Goal: Task Accomplishment & Management: Manage account settings

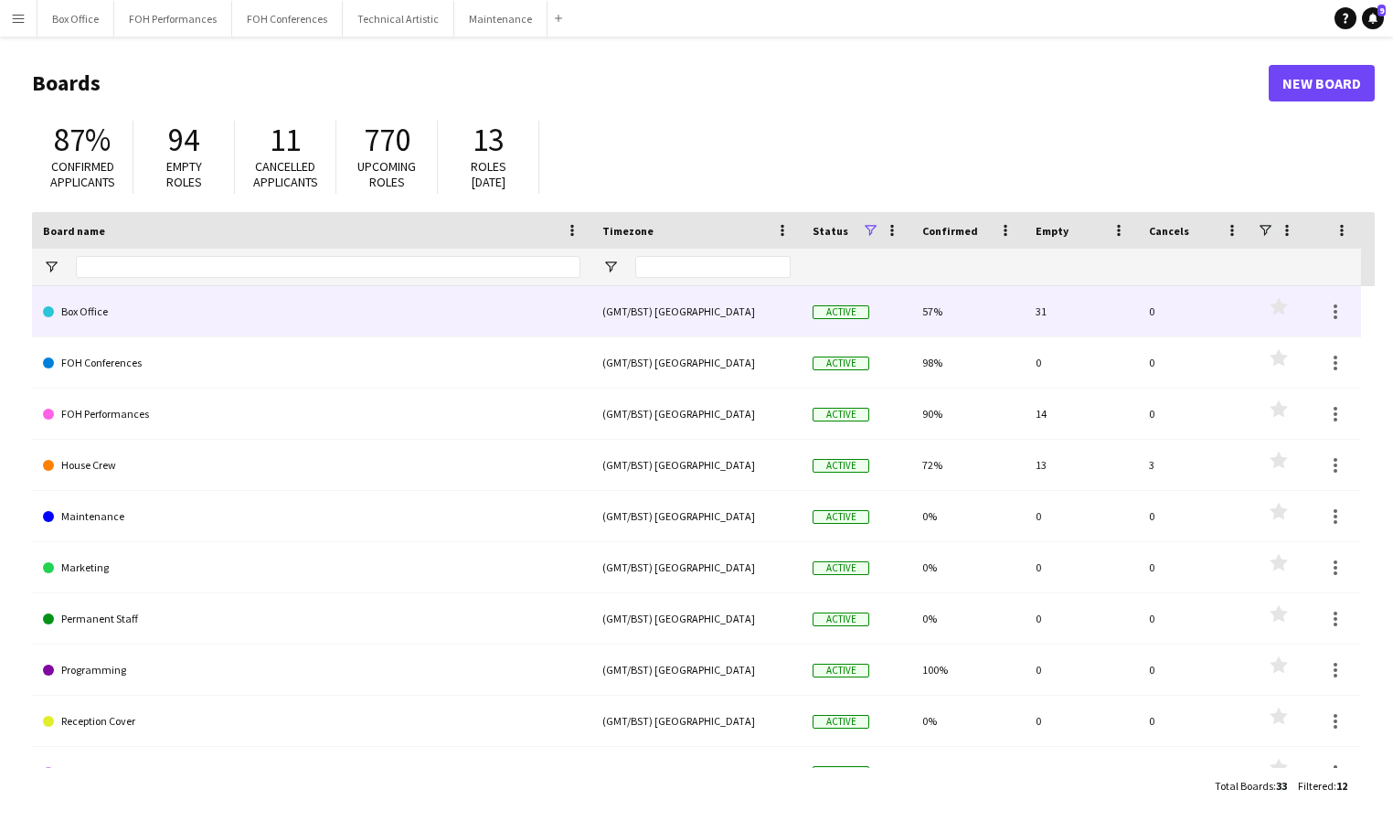
click at [177, 307] on link "Box Office" at bounding box center [311, 311] width 537 height 51
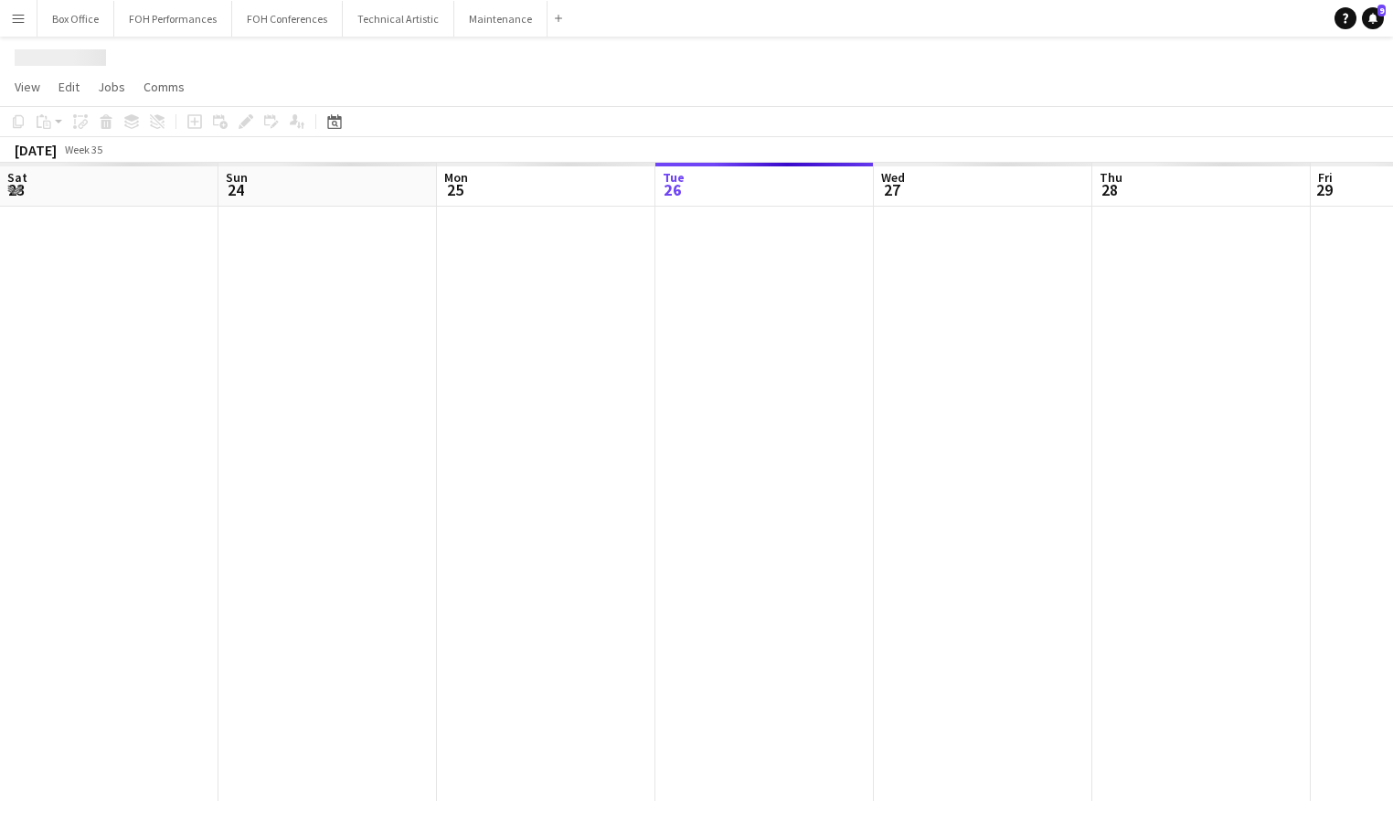
scroll to position [0, 437]
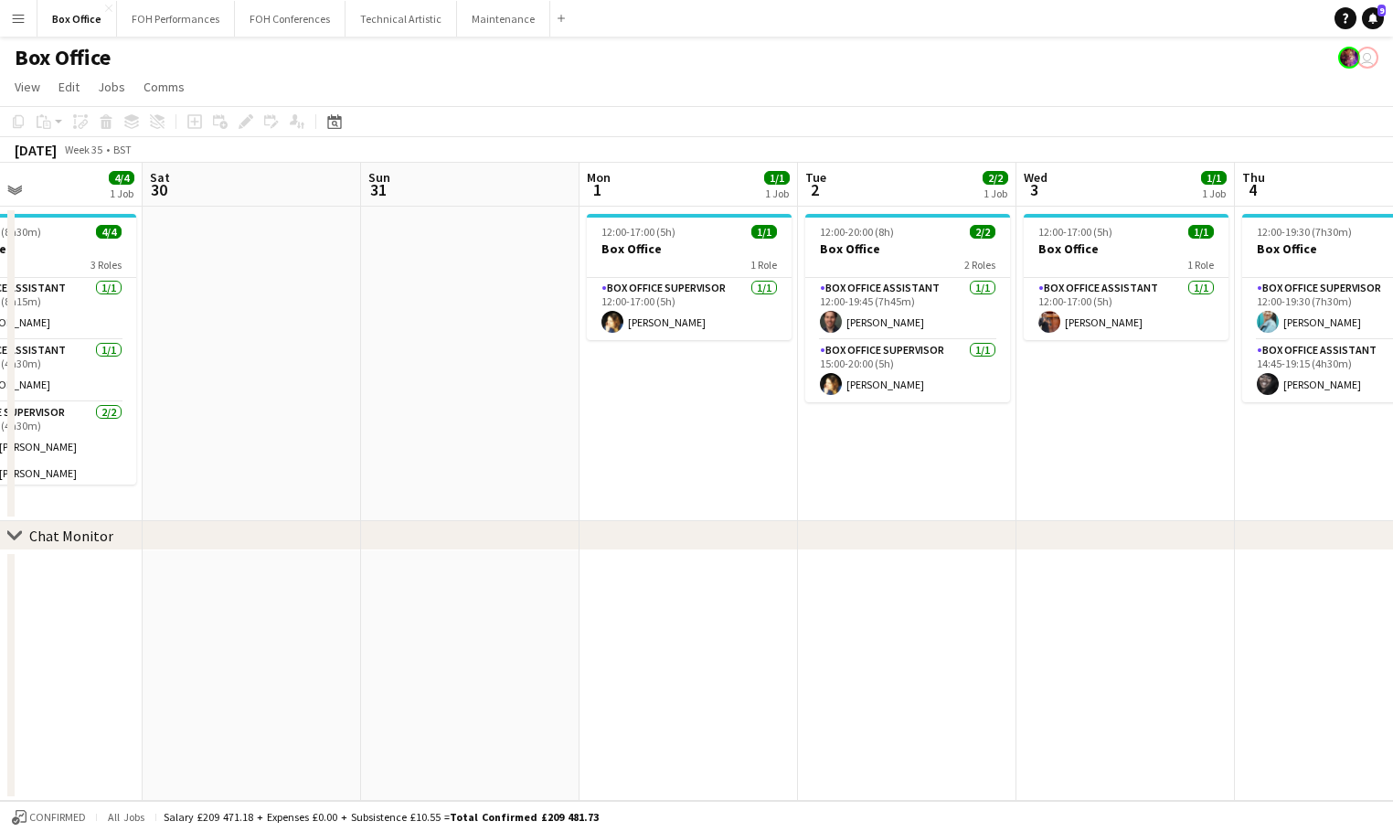
drag, startPoint x: 1147, startPoint y: 191, endPoint x: 232, endPoint y: 261, distance: 917.5
click at [232, 261] on app-calendar-viewport "Wed 27 1/1 1 Job Thu 28 1/1 1 Job Fri 29 4/4 1 Job Sat 30 Sun 31 Mon 1 1/1 1 Jo…" at bounding box center [696, 482] width 1393 height 638
click at [191, 14] on button "FOH Performances Close" at bounding box center [176, 19] width 118 height 36
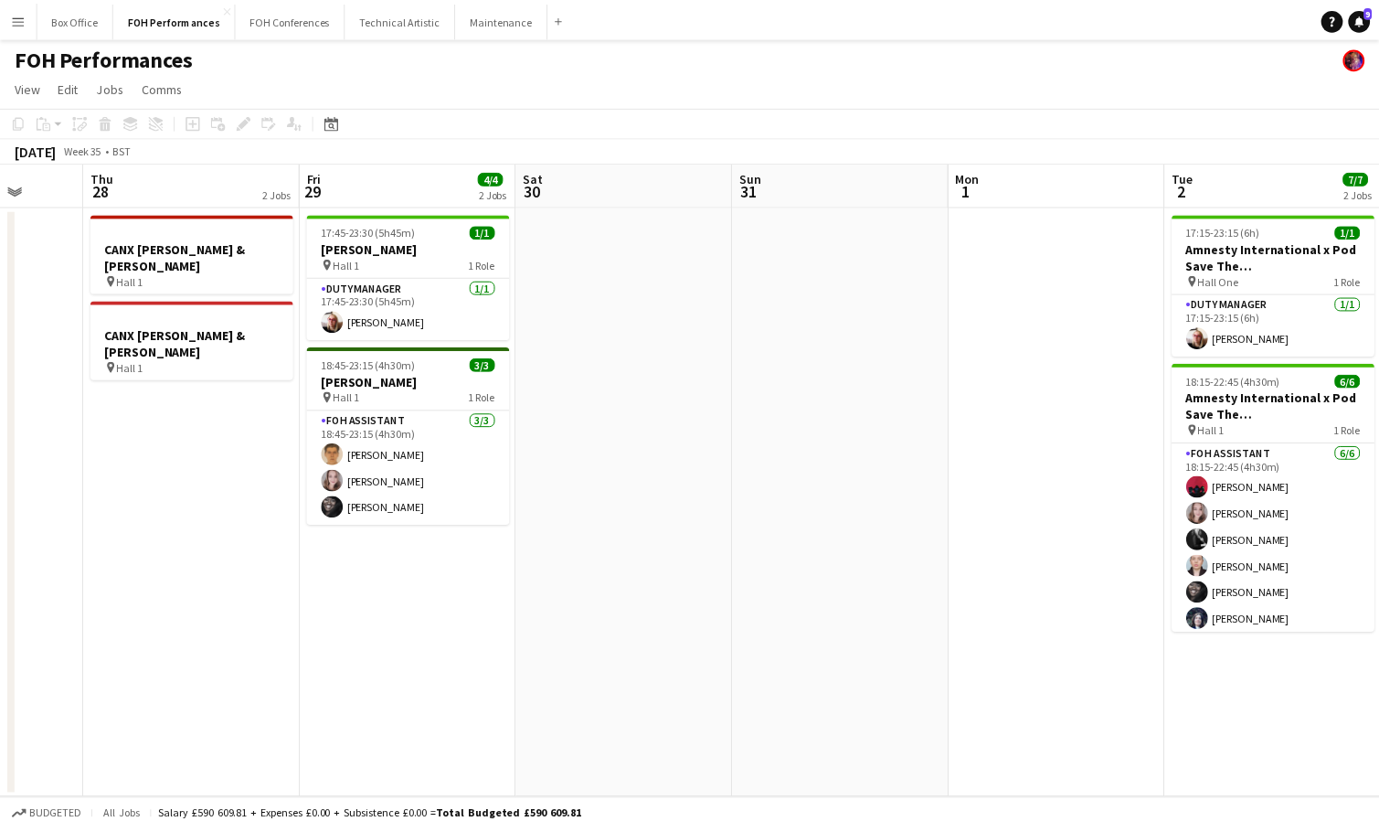
scroll to position [0, 593]
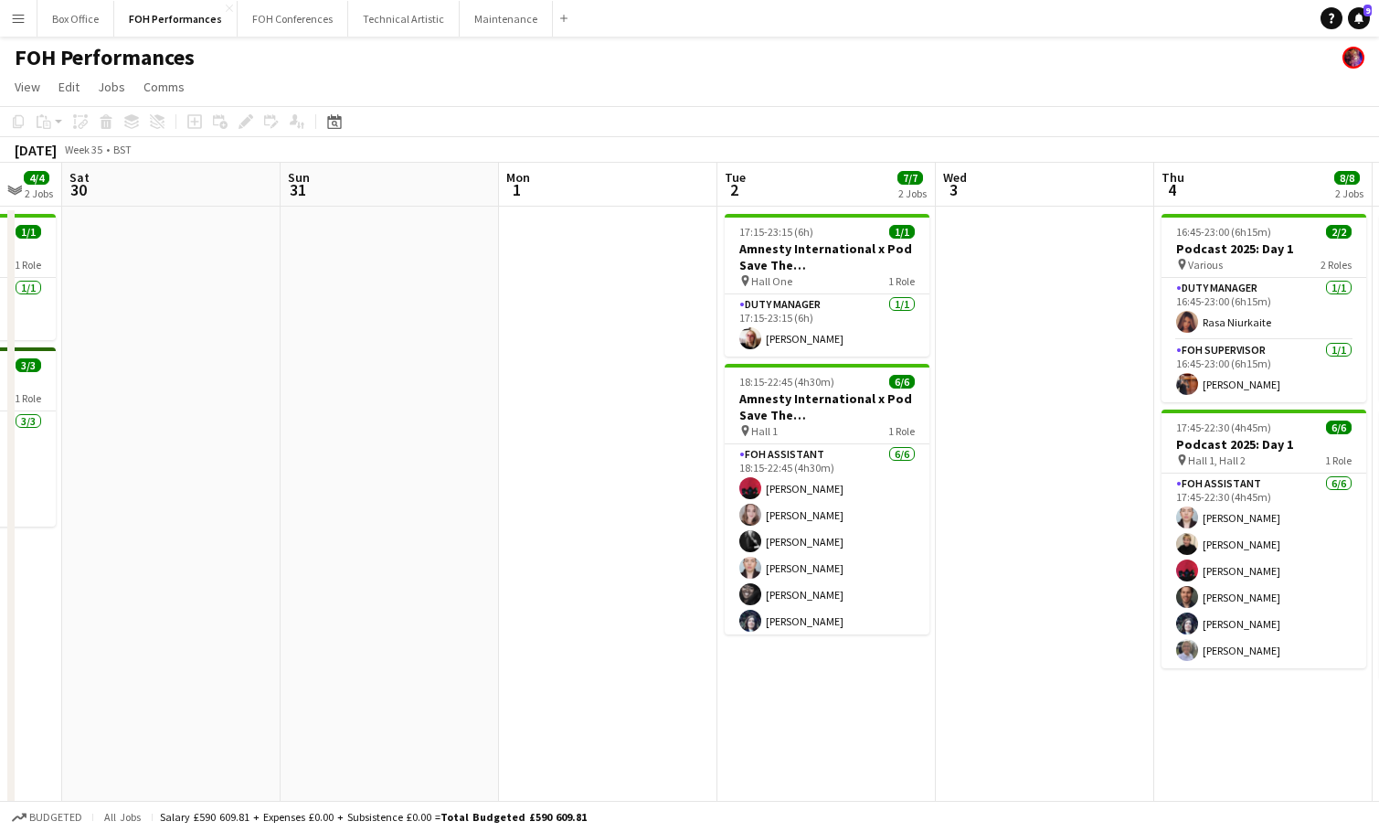
drag, startPoint x: 1039, startPoint y: 190, endPoint x: 58, endPoint y: 189, distance: 981.5
click at [58, 189] on app-calendar-viewport "Wed 27 Thu 28 2 Jobs Fri 29 4/4 2 Jobs Sat 30 Sun 31 Mon 1 Tue 2 7/7 2 Jobs Wed…" at bounding box center [689, 596] width 1379 height 867
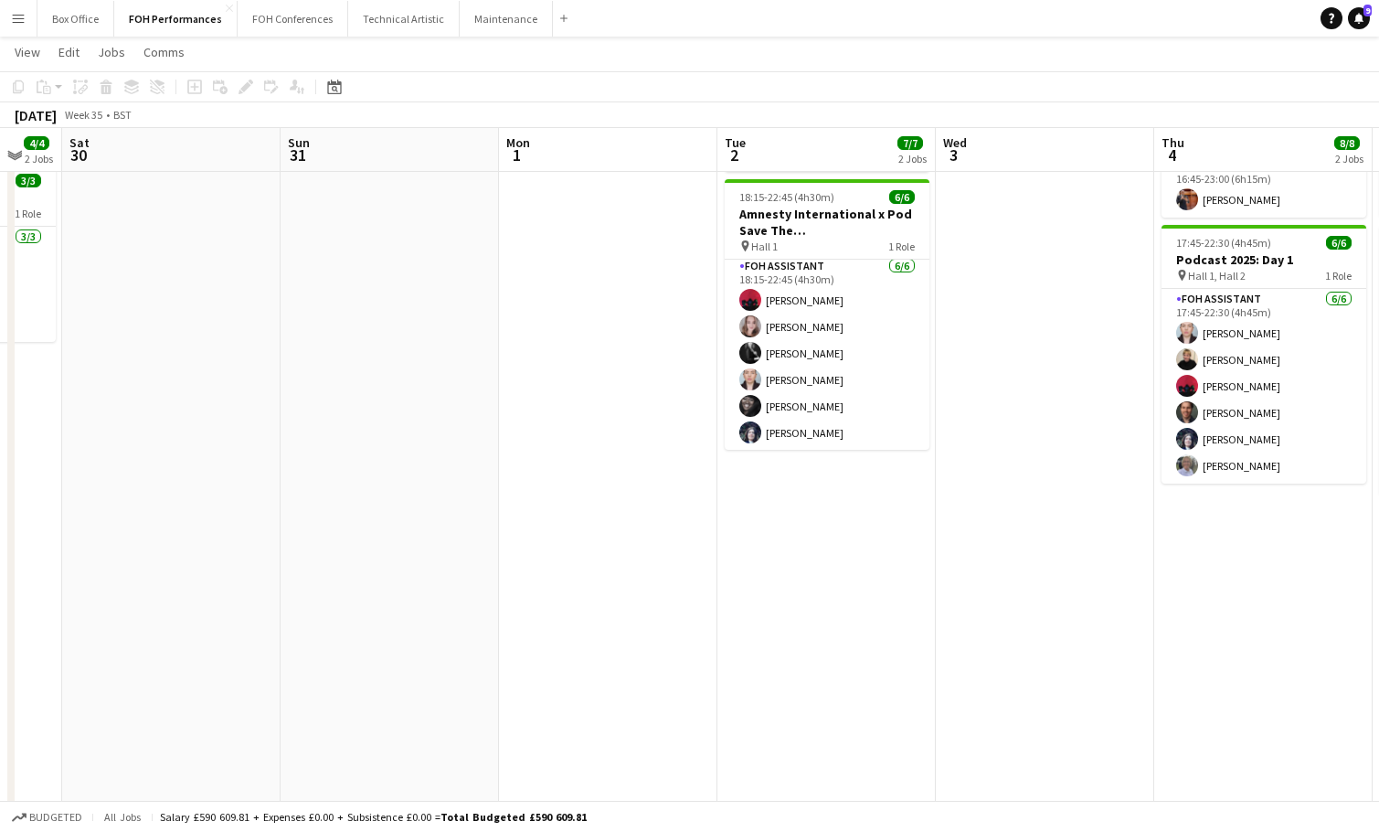
scroll to position [5, 0]
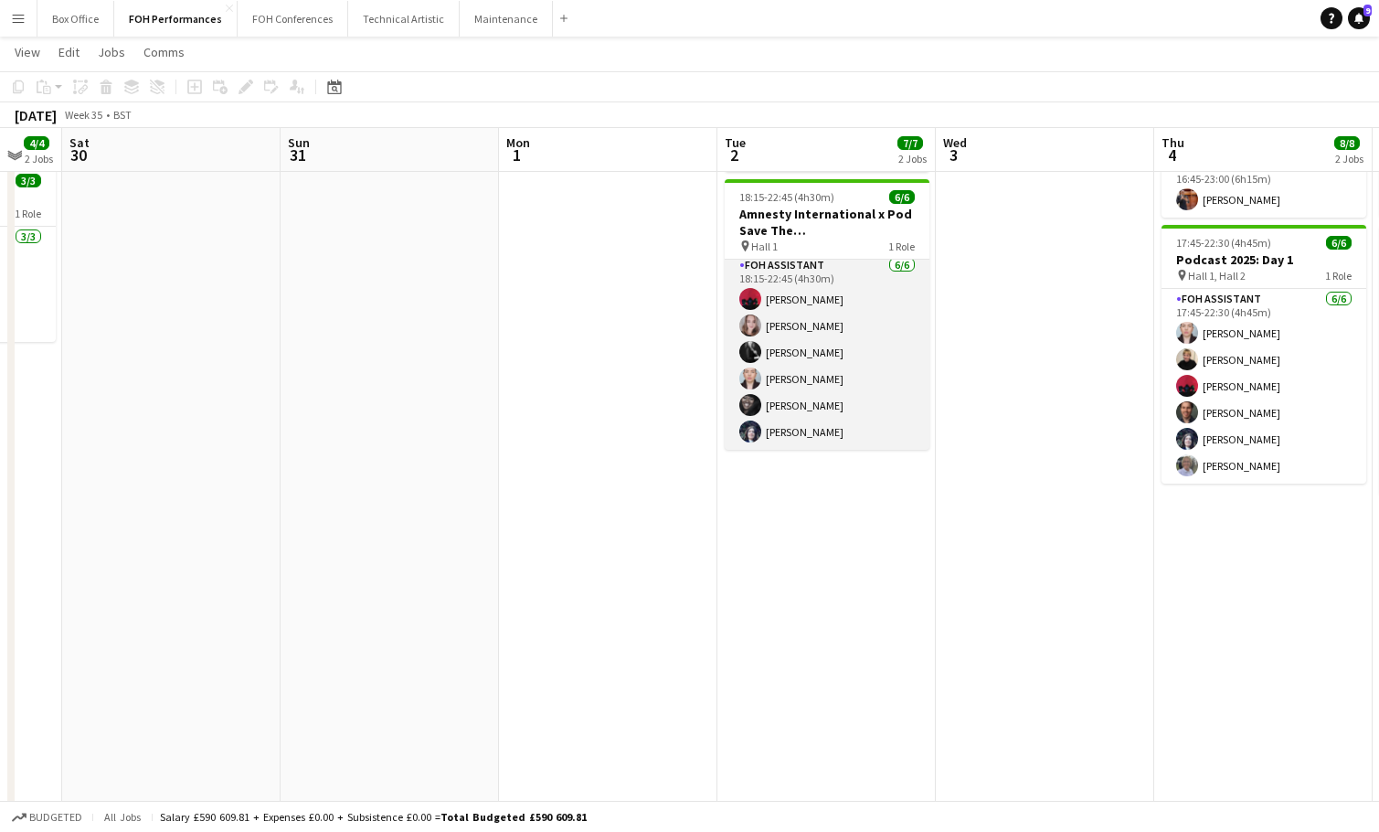
click at [802, 437] on app-card-role "FOH Assistant [DATE] 18:15-22:45 (4h30m) [PERSON_NAME] [PERSON_NAME] [PERSON_NA…" at bounding box center [827, 352] width 205 height 195
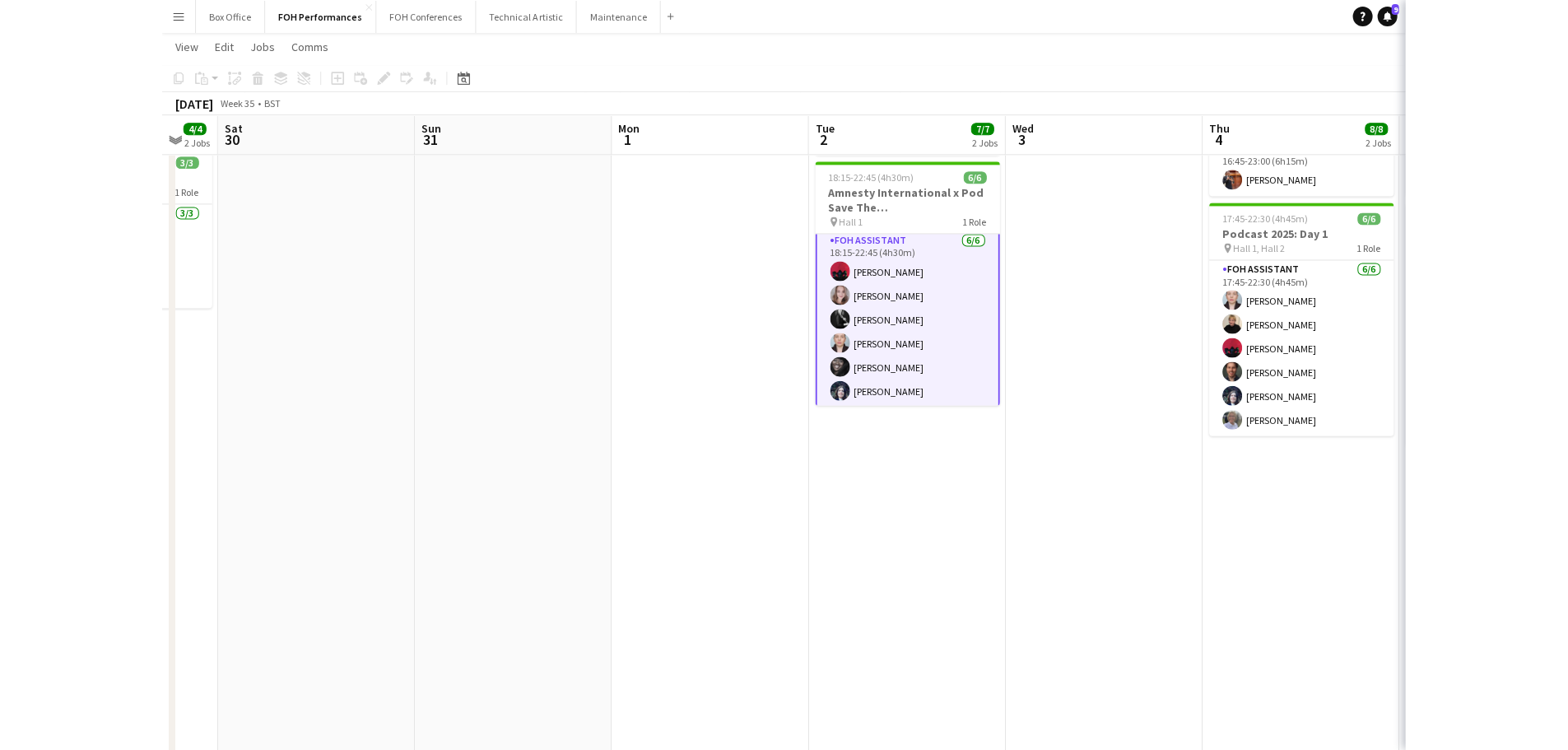
scroll to position [5, 0]
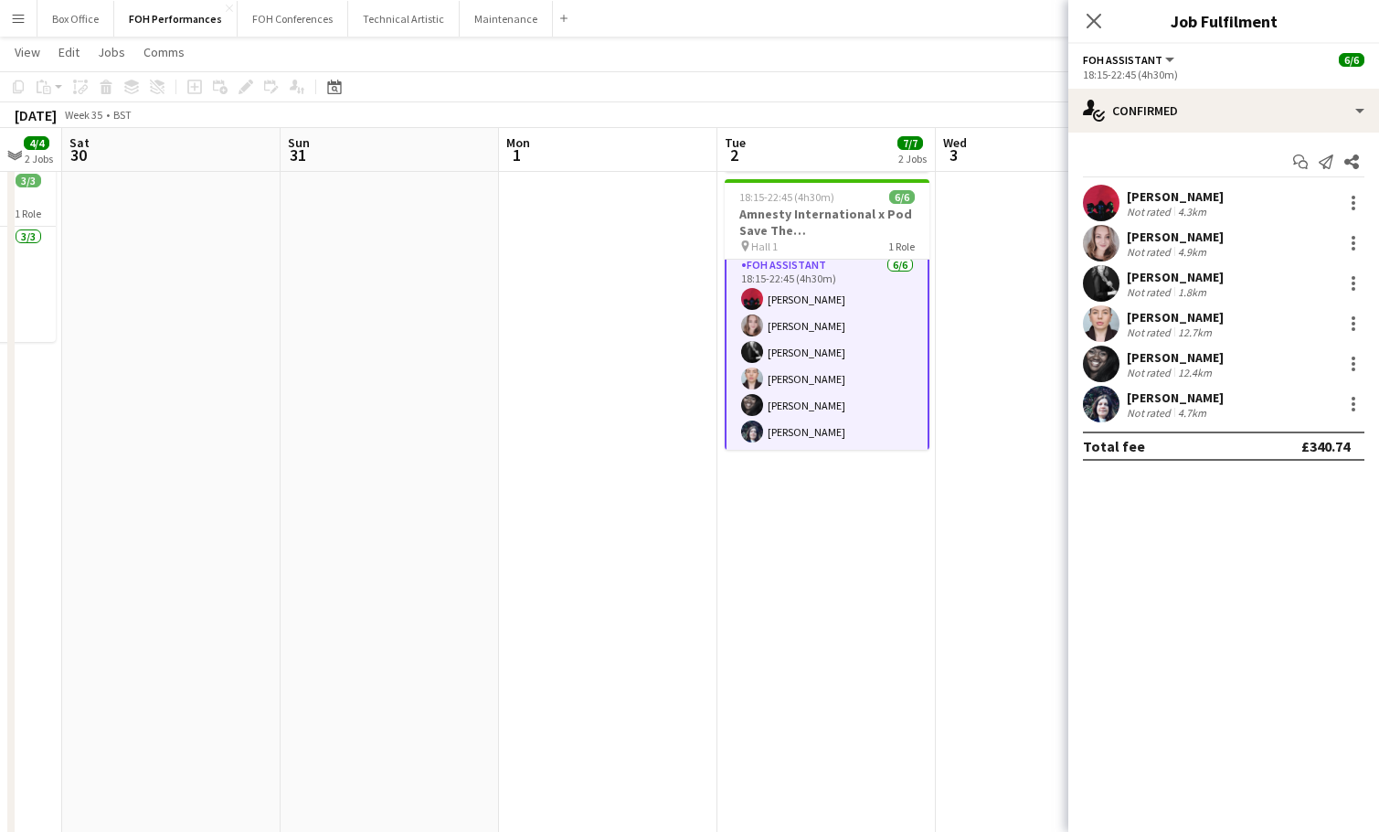
click at [1167, 397] on div "[PERSON_NAME]" at bounding box center [1175, 397] width 97 height 16
